Goal: Task Accomplishment & Management: Manage account settings

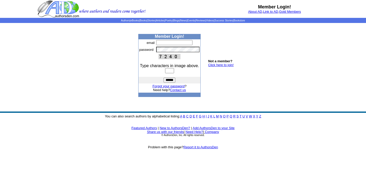
type input "**********"
click at [172, 70] on input "text" at bounding box center [169, 70] width 9 height 5
type input "****"
click at [164, 78] on input "******" at bounding box center [170, 80] width 12 height 5
